Goal: Information Seeking & Learning: Learn about a topic

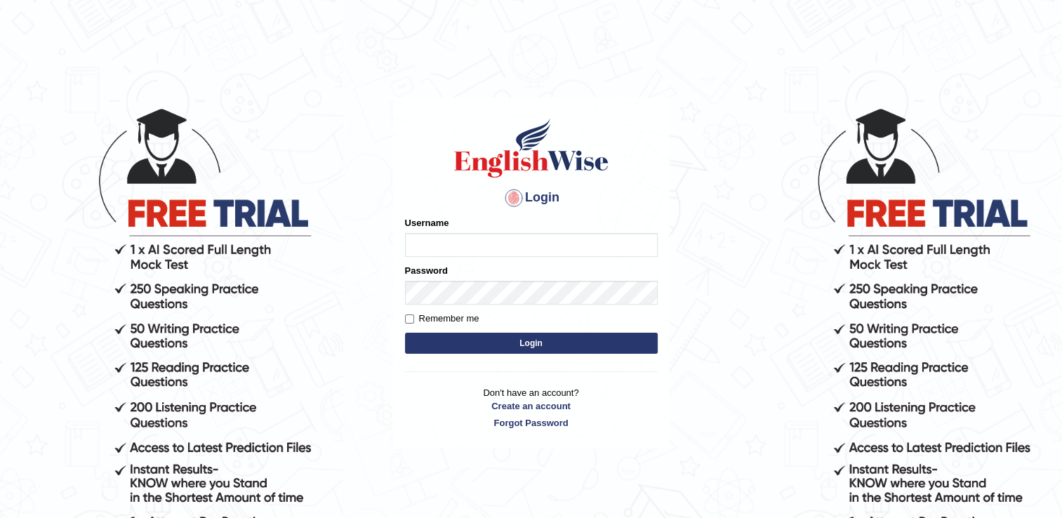
type input "Adedayo"
click at [405, 333] on button "Login" at bounding box center [531, 343] width 253 height 21
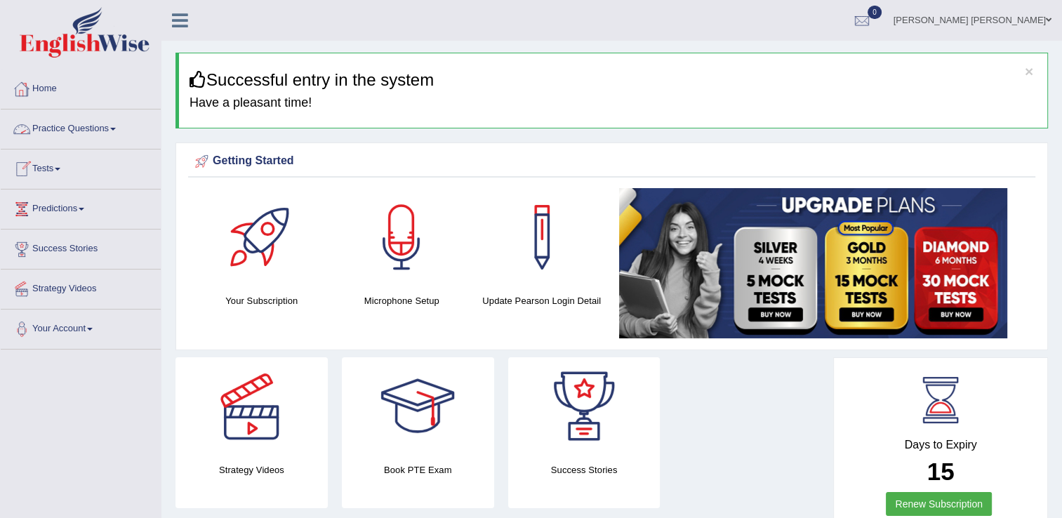
click at [56, 128] on link "Practice Questions" at bounding box center [81, 127] width 160 height 35
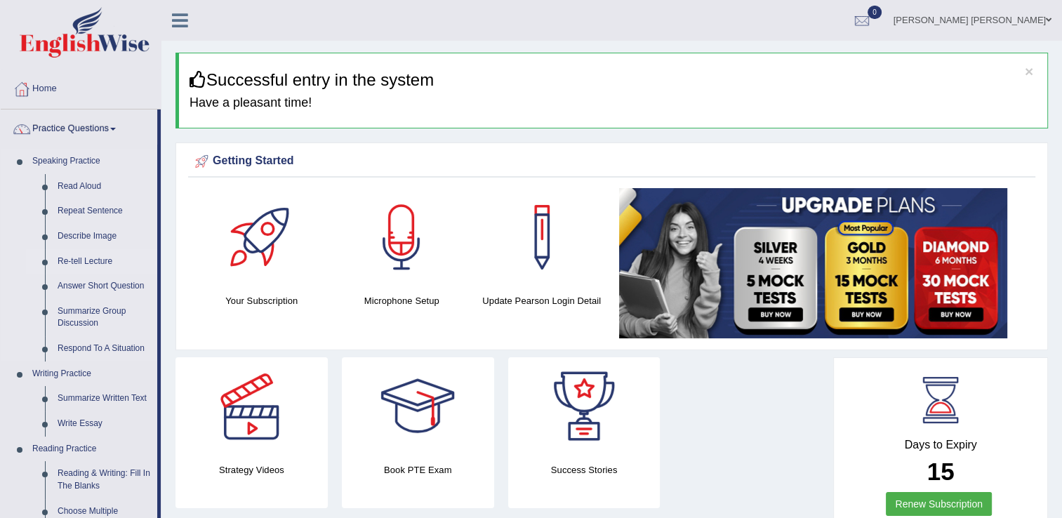
click at [70, 260] on link "Re-tell Lecture" at bounding box center [104, 261] width 106 height 25
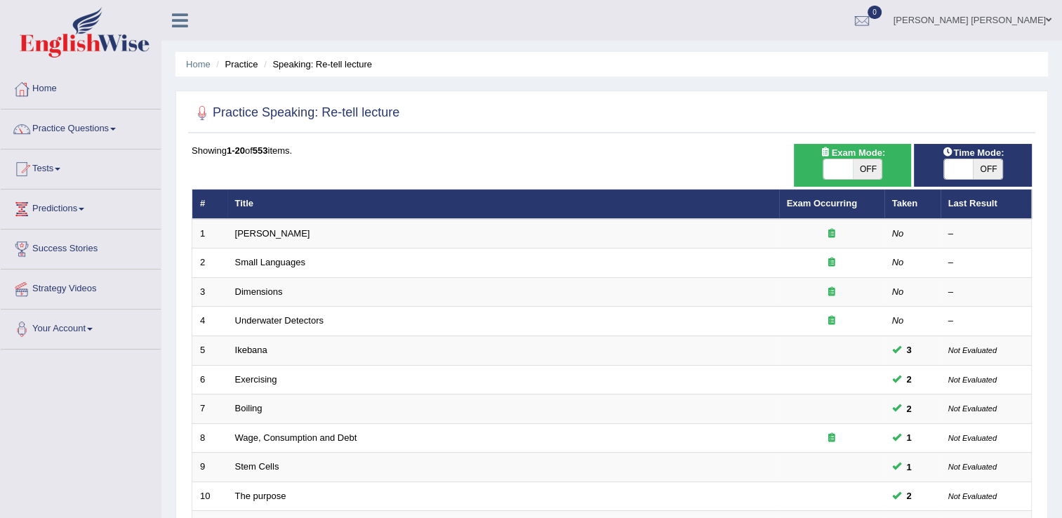
click at [84, 131] on link "Practice Questions" at bounding box center [81, 127] width 160 height 35
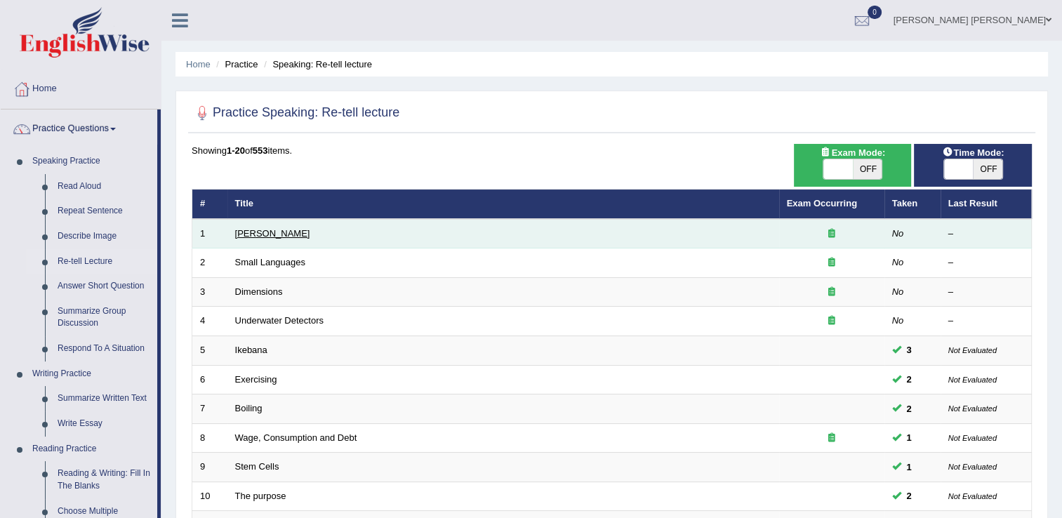
click at [248, 230] on link "Amory Lovins" at bounding box center [272, 233] width 75 height 11
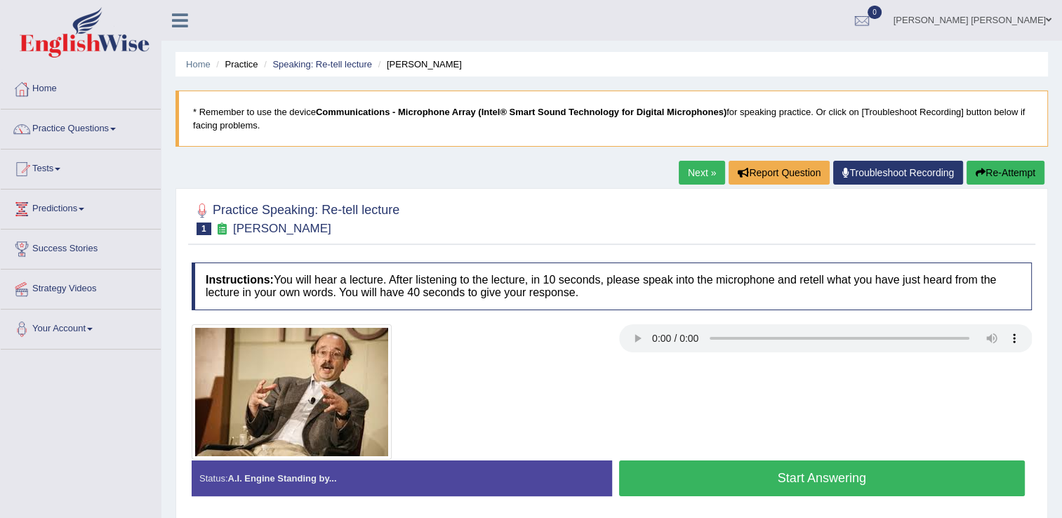
click at [899, 479] on button "Start Answering" at bounding box center [822, 479] width 407 height 36
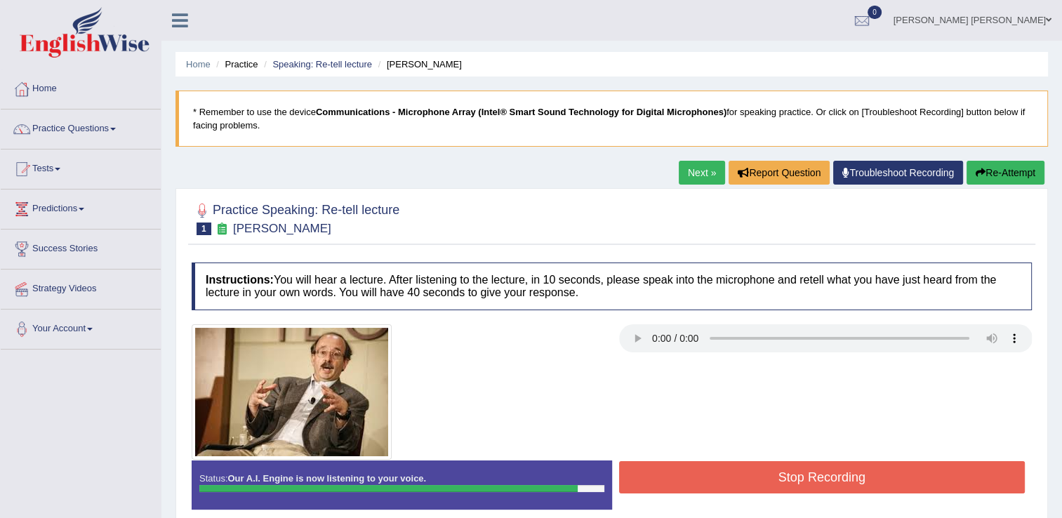
drag, startPoint x: 876, startPoint y: 484, endPoint x: 891, endPoint y: 503, distance: 24.5
click at [891, 503] on div "Status: Our A.I. Engine is now listening to your voice. Start Answering Stop Re…" at bounding box center [612, 492] width 840 height 63
click at [895, 487] on button "Stop Recording" at bounding box center [822, 477] width 407 height 32
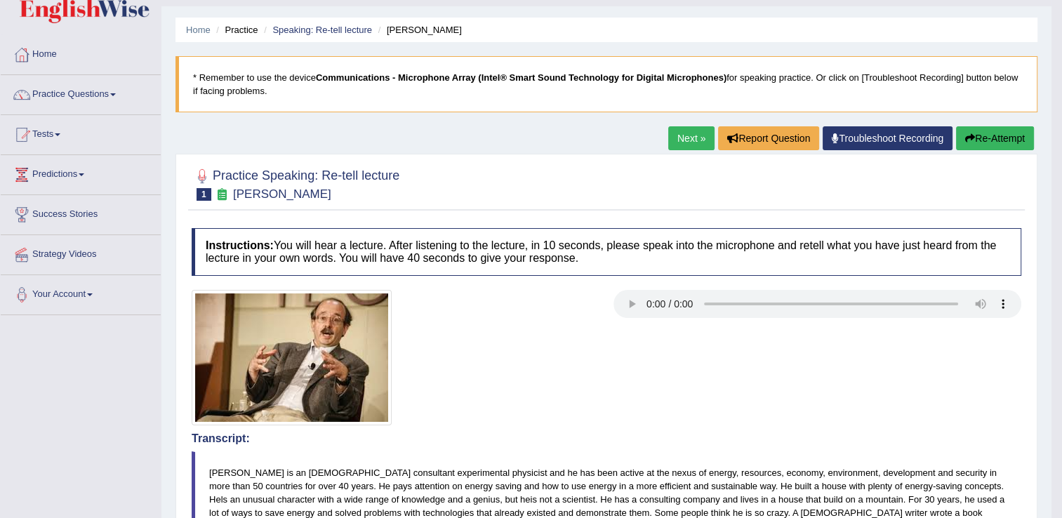
scroll to position [11, 0]
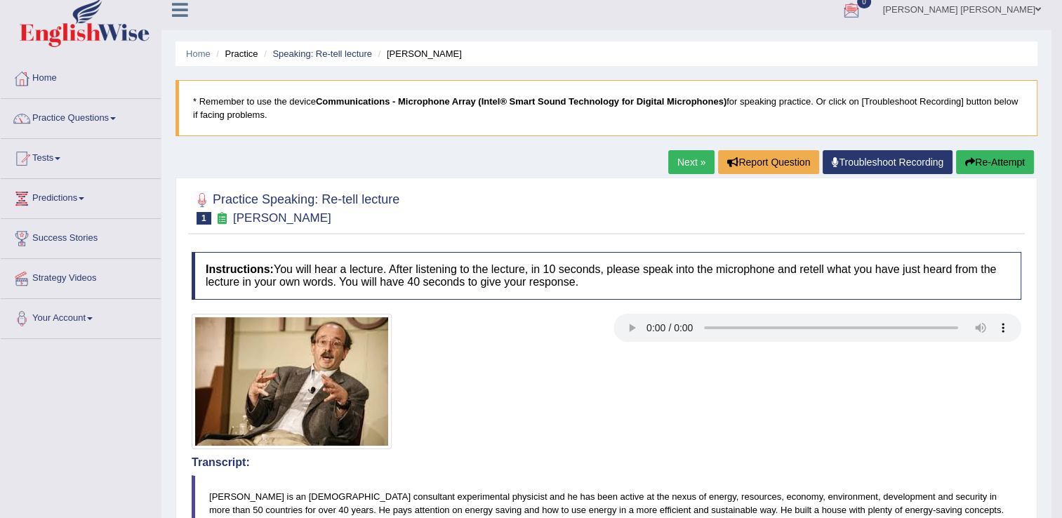
click at [677, 164] on link "Next »" at bounding box center [691, 162] width 46 height 24
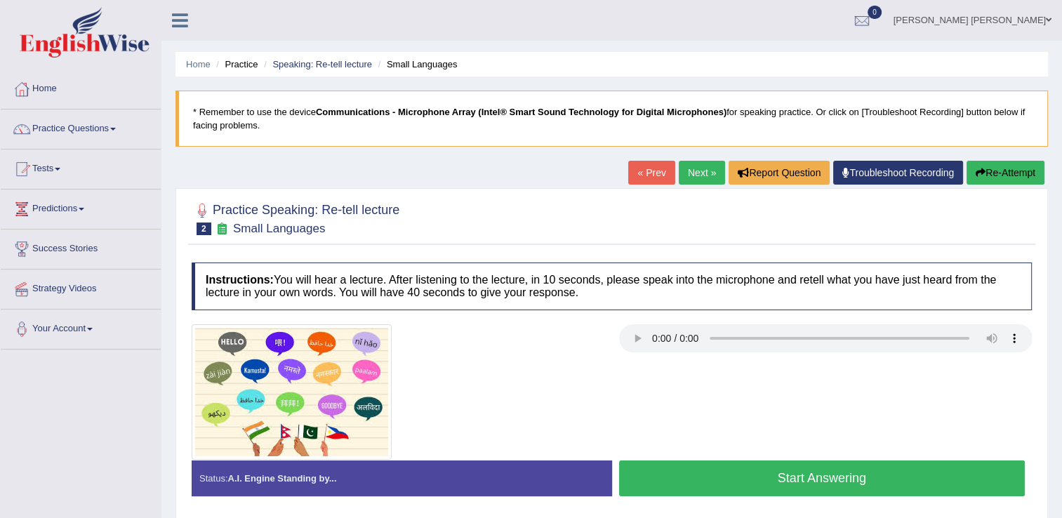
click at [833, 479] on button "Start Answering" at bounding box center [822, 479] width 407 height 36
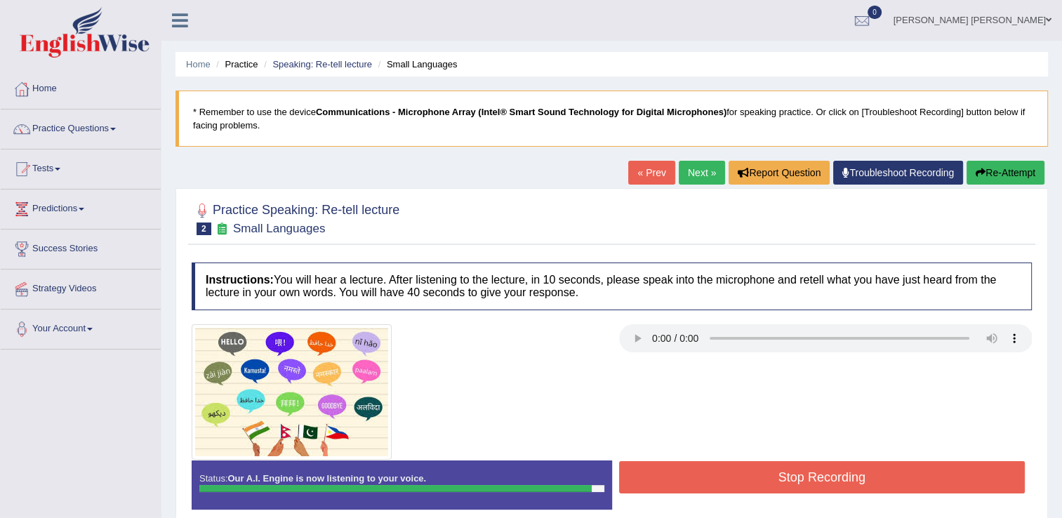
click at [741, 473] on button "Stop Recording" at bounding box center [822, 477] width 407 height 32
